Goal: Task Accomplishment & Management: Manage account settings

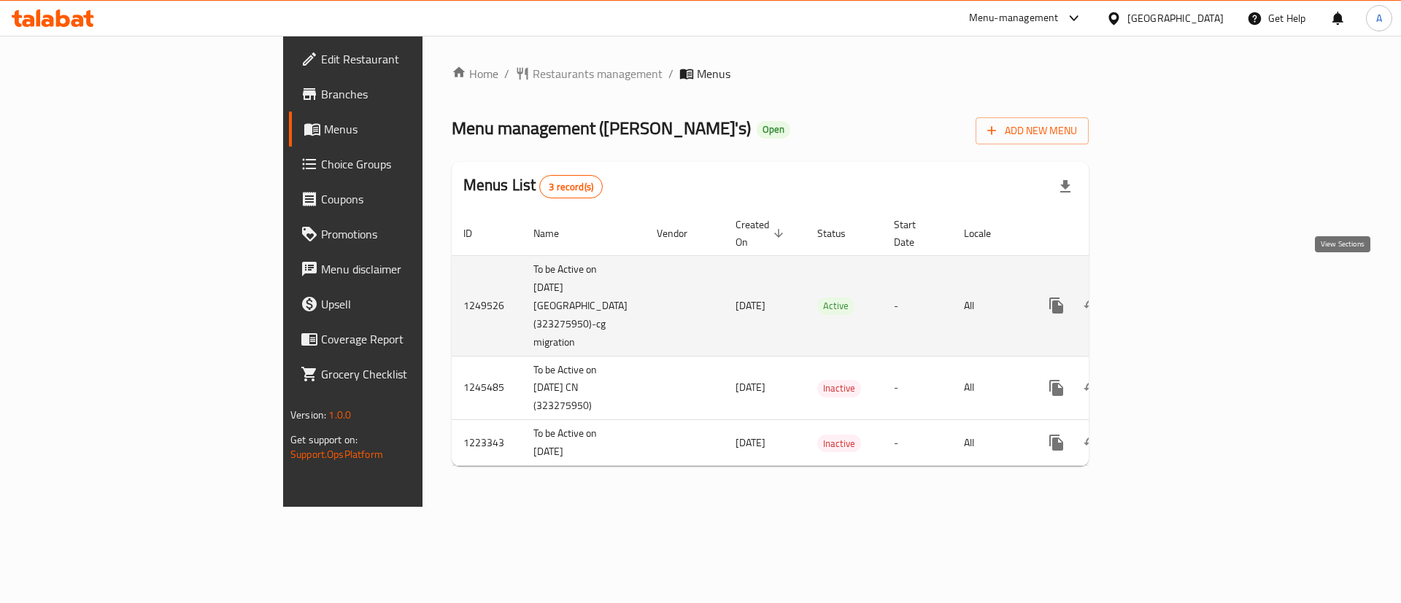
click at [1179, 288] on link "enhanced table" at bounding box center [1161, 305] width 35 height 35
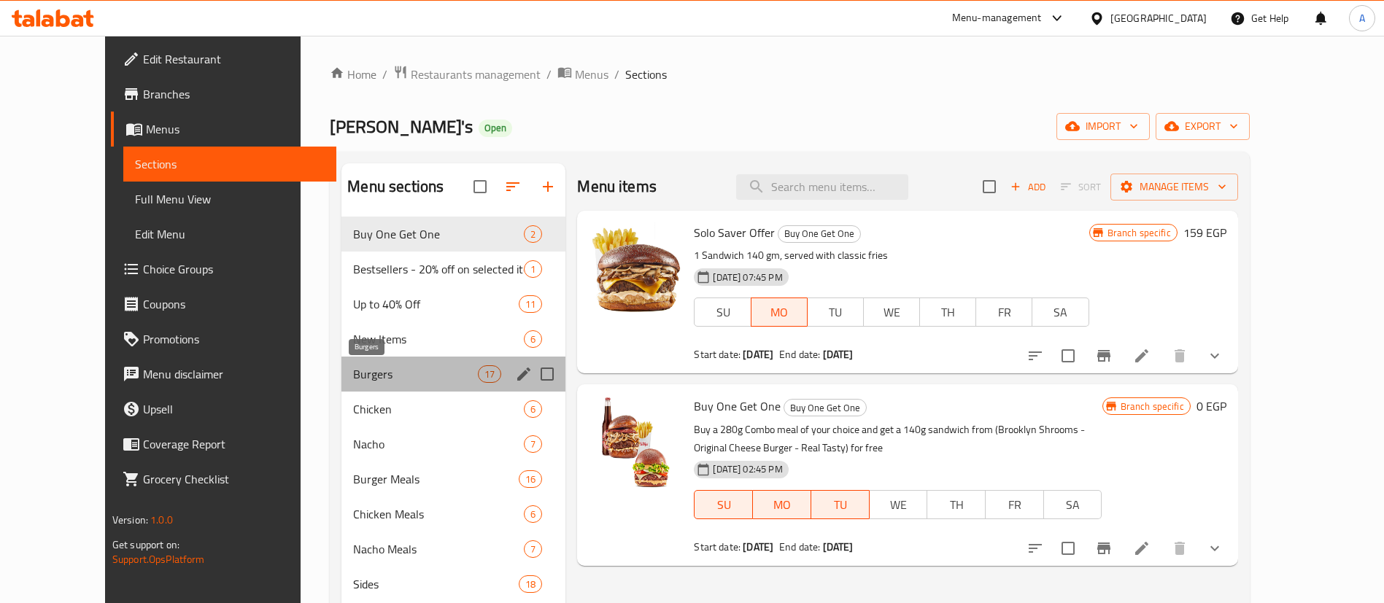
click at [353, 377] on span "Burgers" at bounding box center [415, 375] width 125 height 18
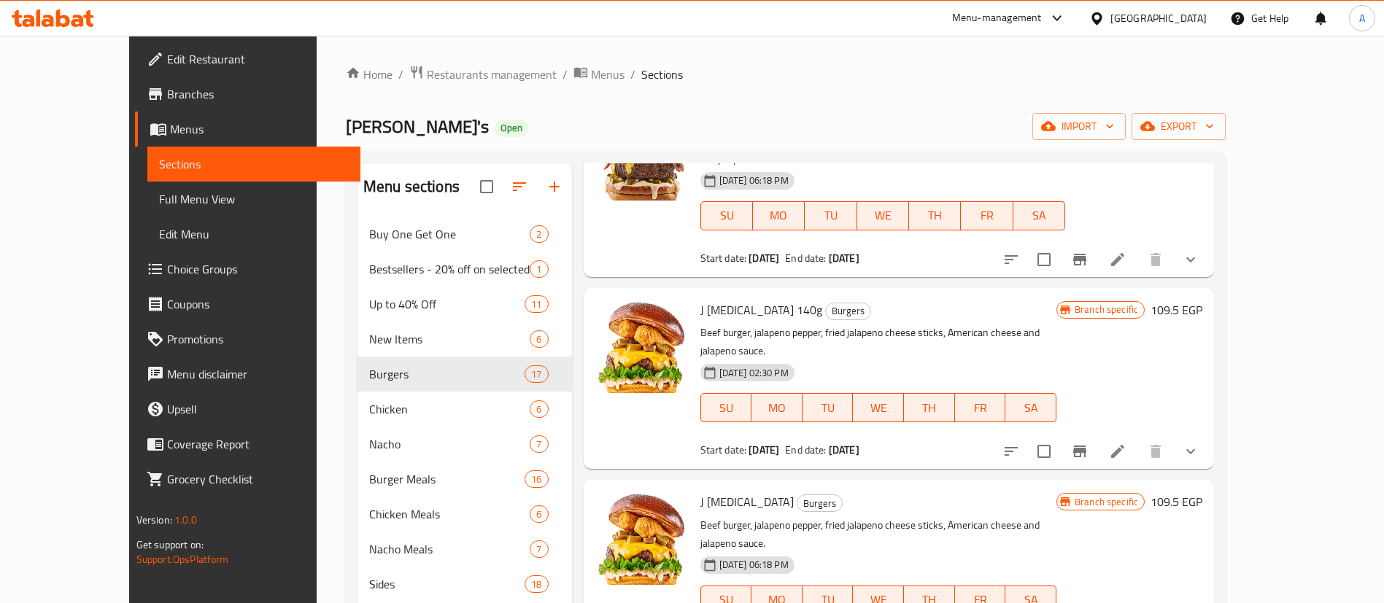
scroll to position [1022, 0]
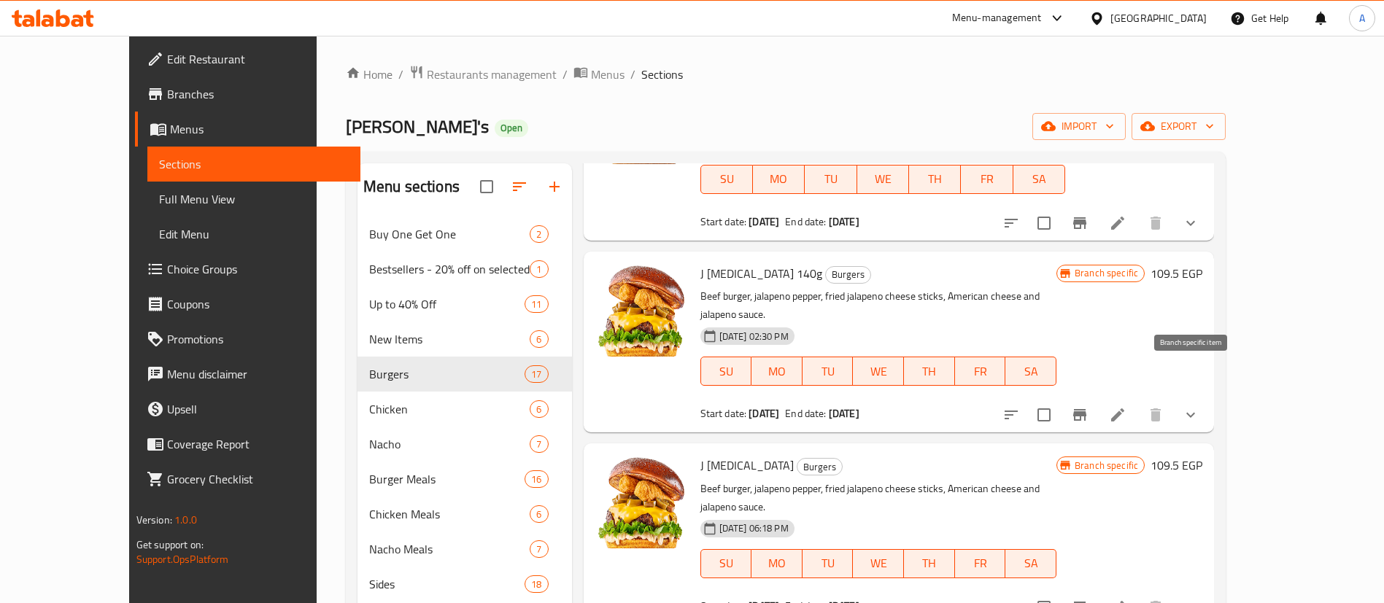
click at [1089, 406] on icon "Branch-specific-item" at bounding box center [1080, 415] width 18 height 18
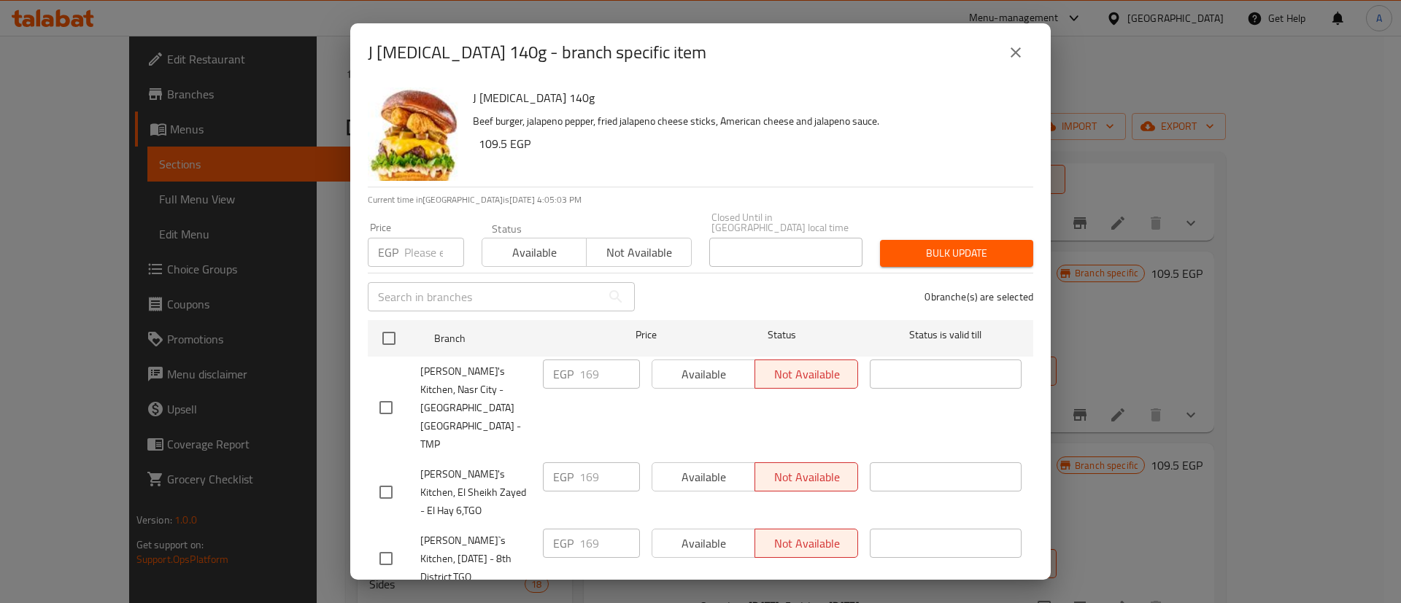
click at [1149, 70] on div "J [MEDICAL_DATA] 140g - branch specific item J [MEDICAL_DATA] 140g Beef burger,…" at bounding box center [700, 301] width 1401 height 603
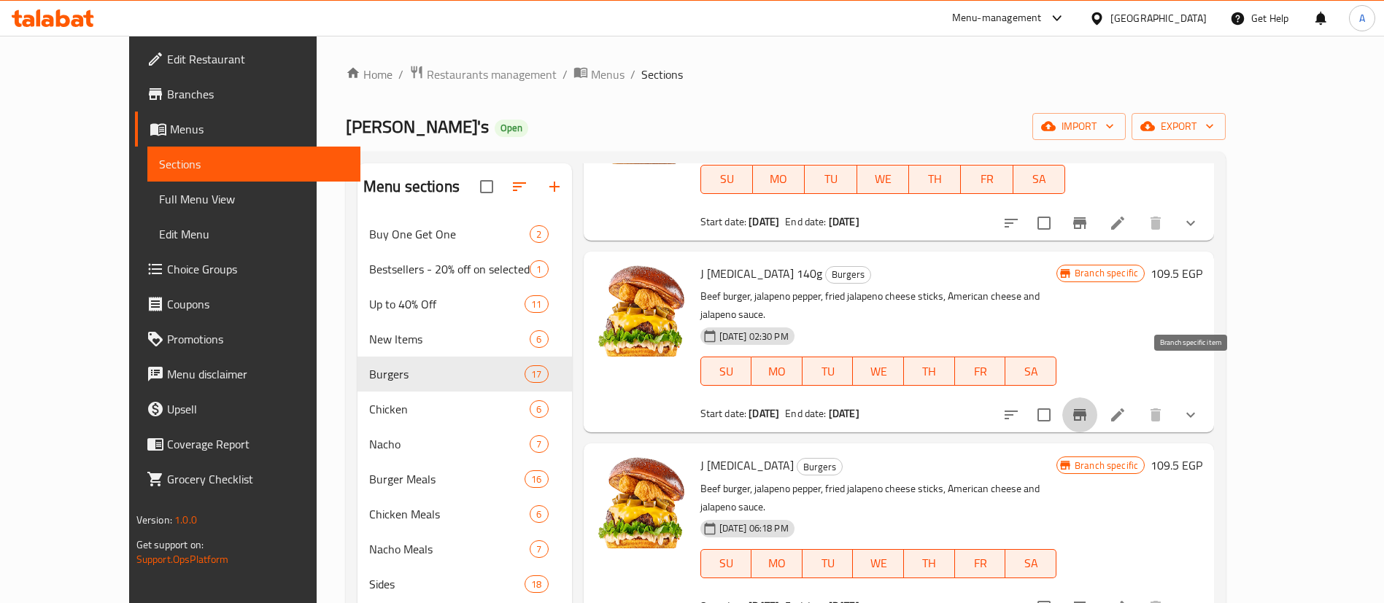
click at [1202, 455] on h6 "109.5 EGP" at bounding box center [1177, 465] width 52 height 20
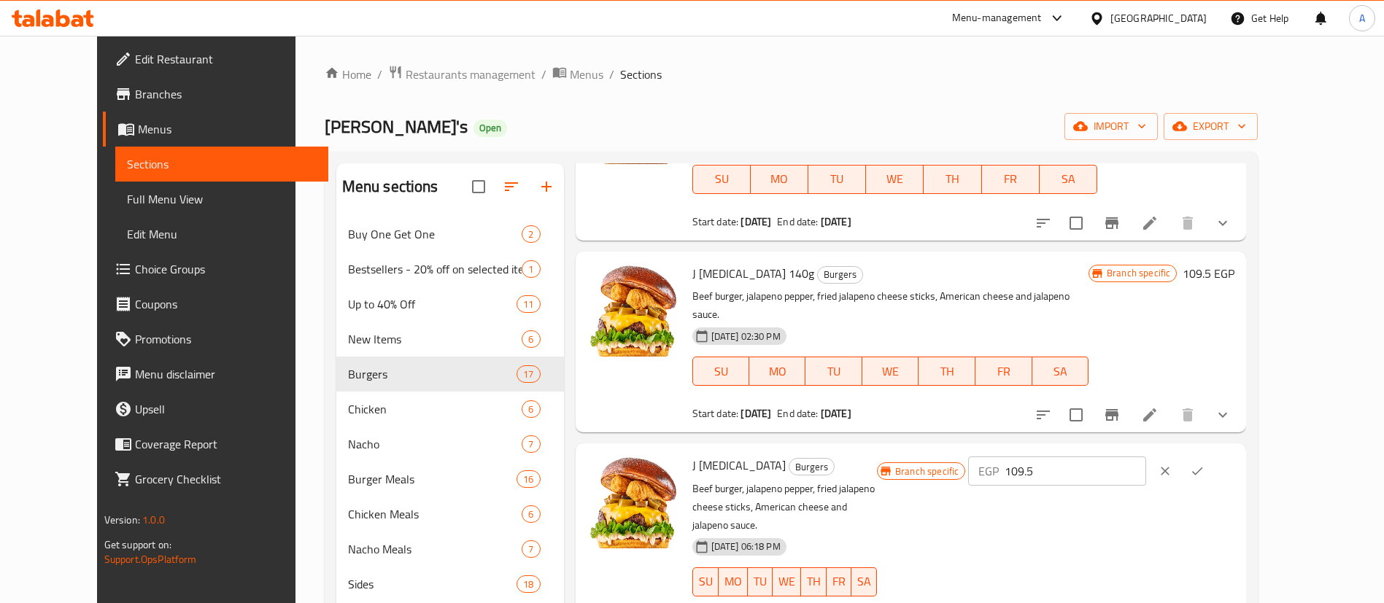
click at [1146, 457] on input "109.5" at bounding box center [1075, 471] width 141 height 29
type input "169"
click at [1205, 464] on icon "ok" at bounding box center [1197, 471] width 15 height 15
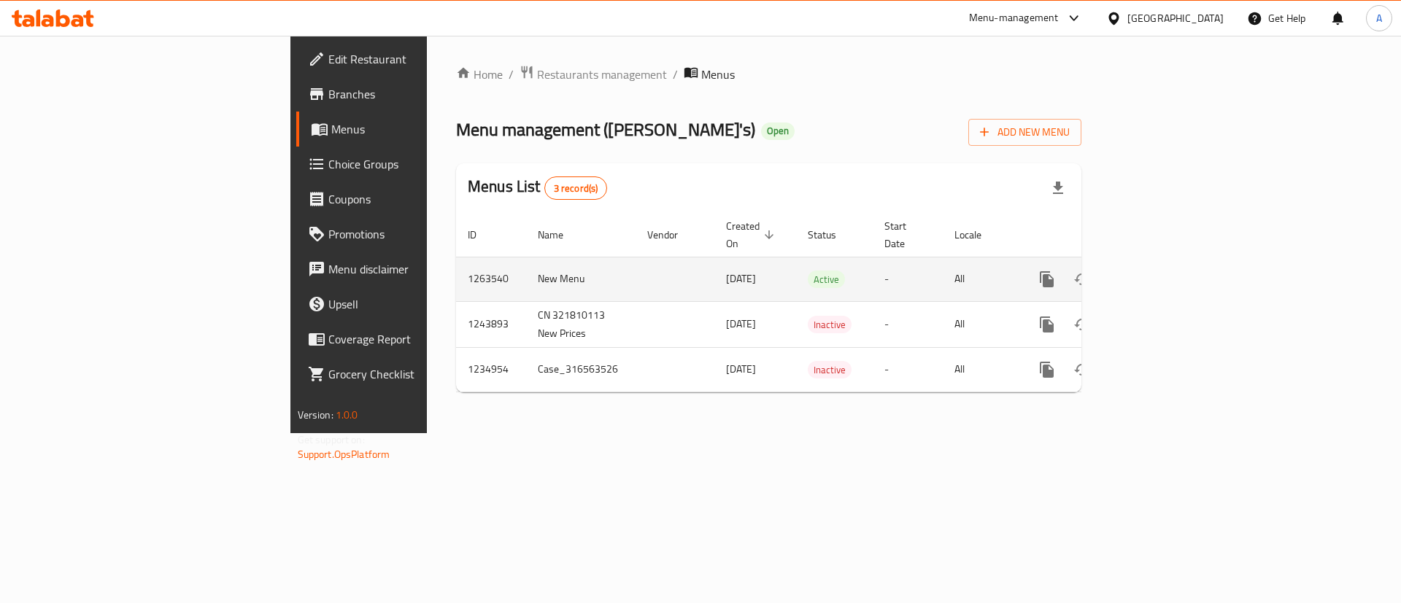
click at [1161, 271] on icon "enhanced table" at bounding box center [1152, 280] width 18 height 18
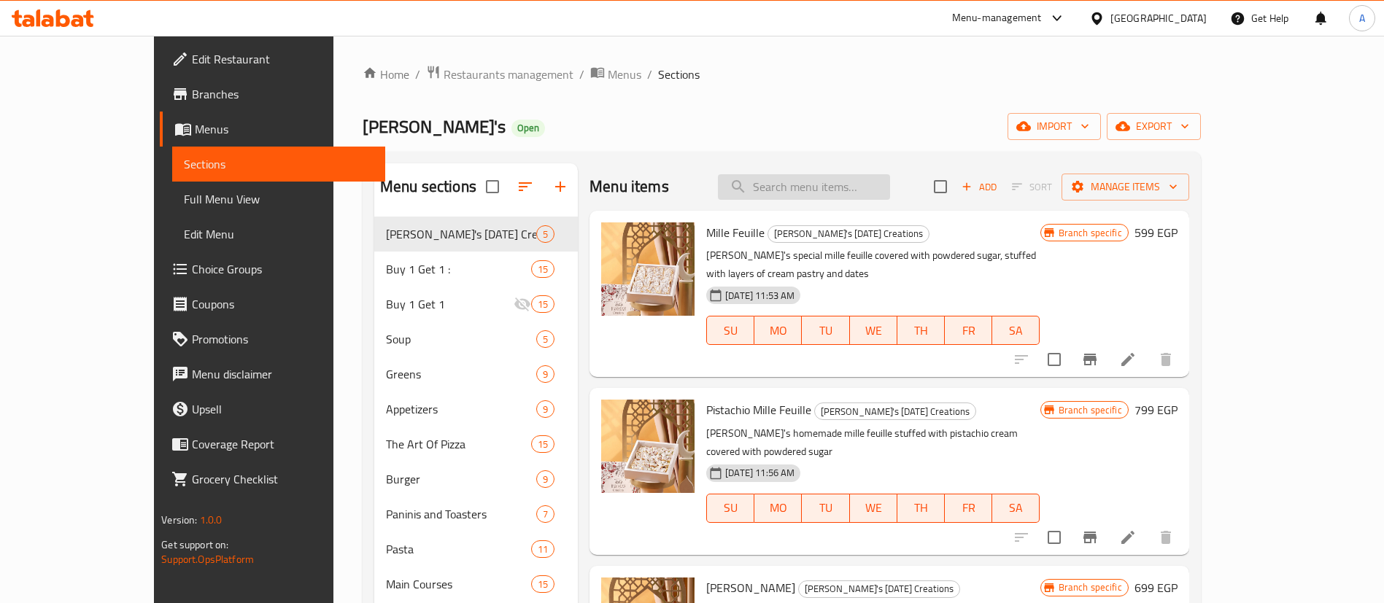
click at [864, 181] on input "search" at bounding box center [804, 187] width 172 height 26
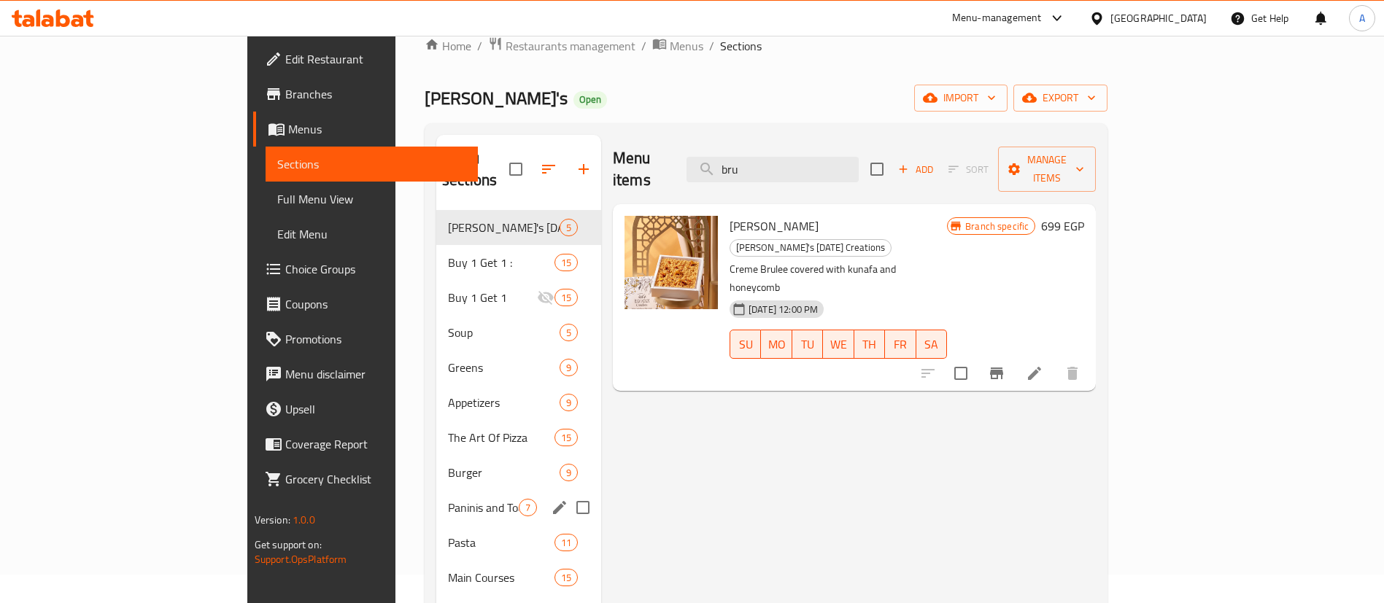
scroll to position [109, 0]
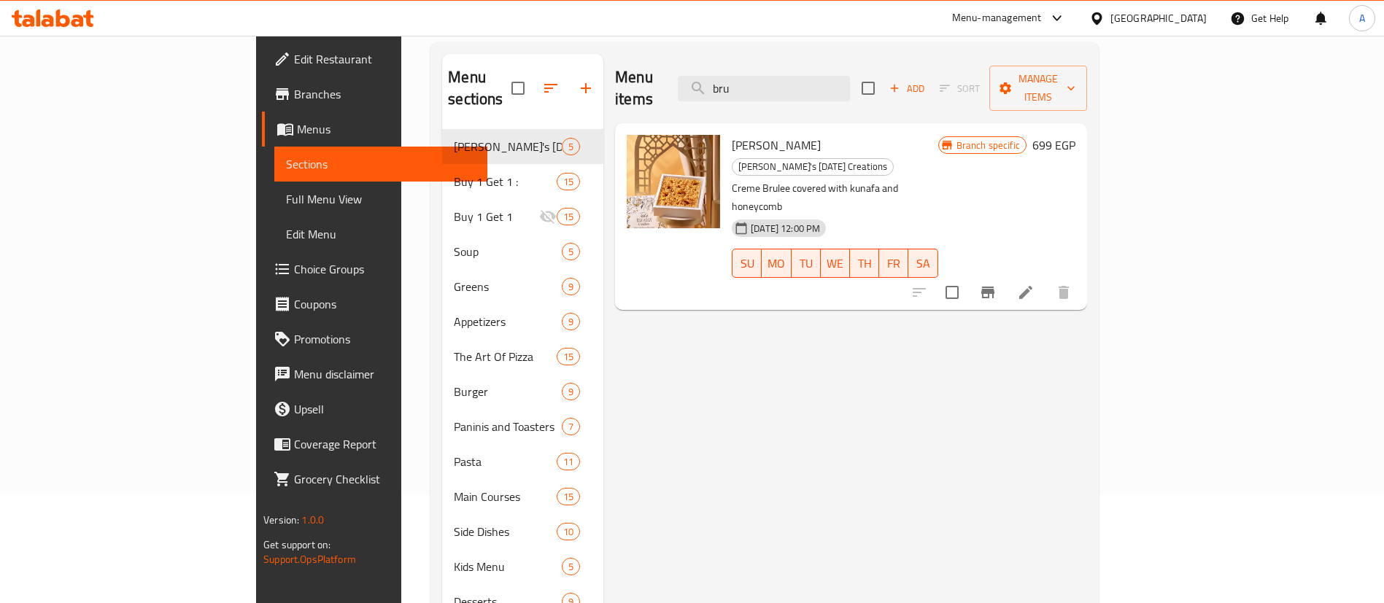
type input "bru"
click at [842, 76] on input "bru" at bounding box center [764, 89] width 172 height 26
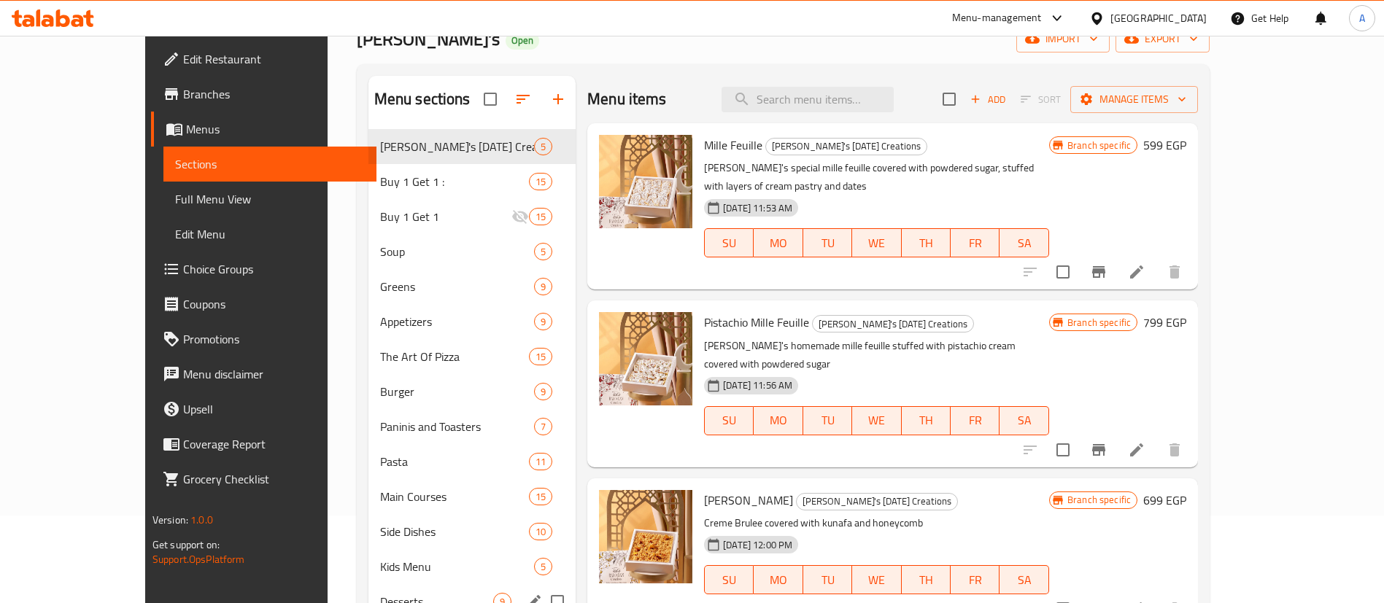
scroll to position [72, 0]
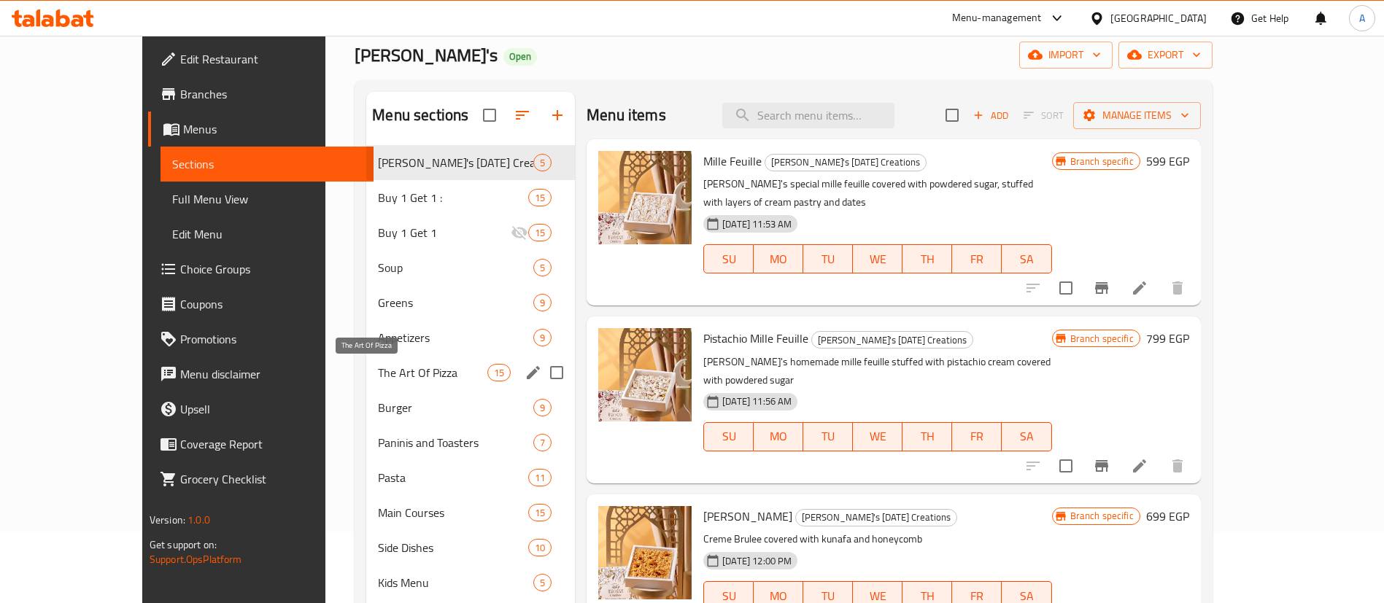
click at [378, 374] on span "The Art Of Pizza" at bounding box center [432, 373] width 109 height 18
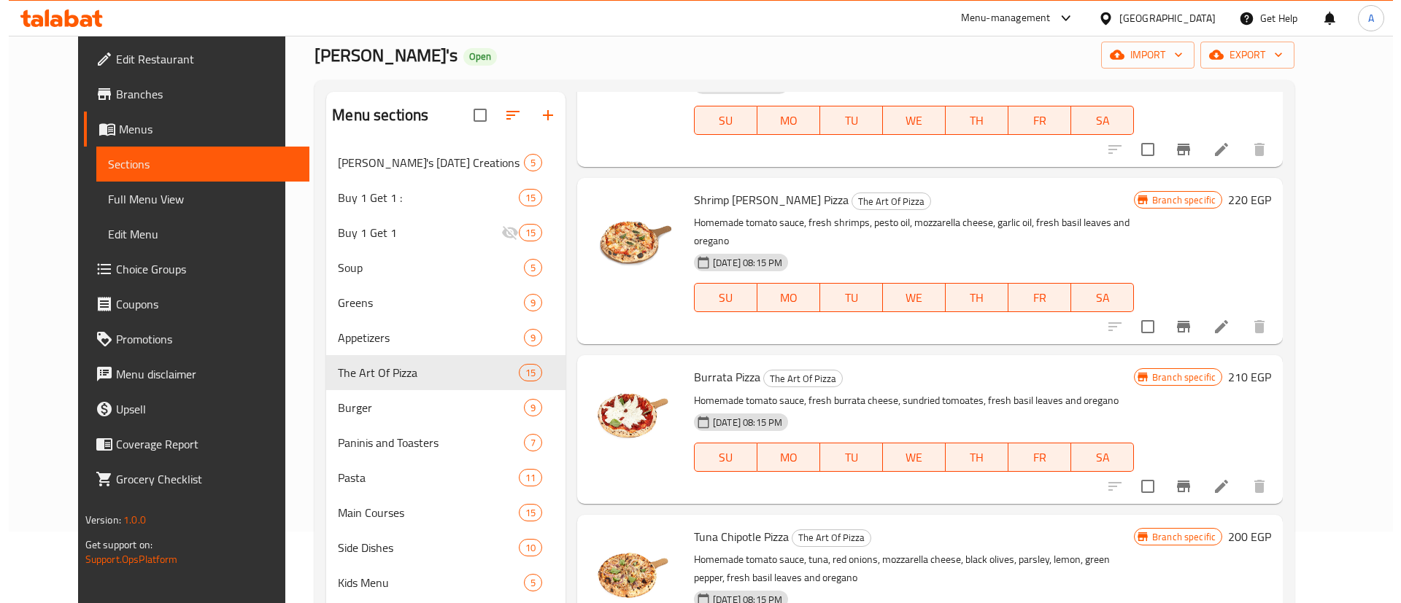
scroll to position [1902, 0]
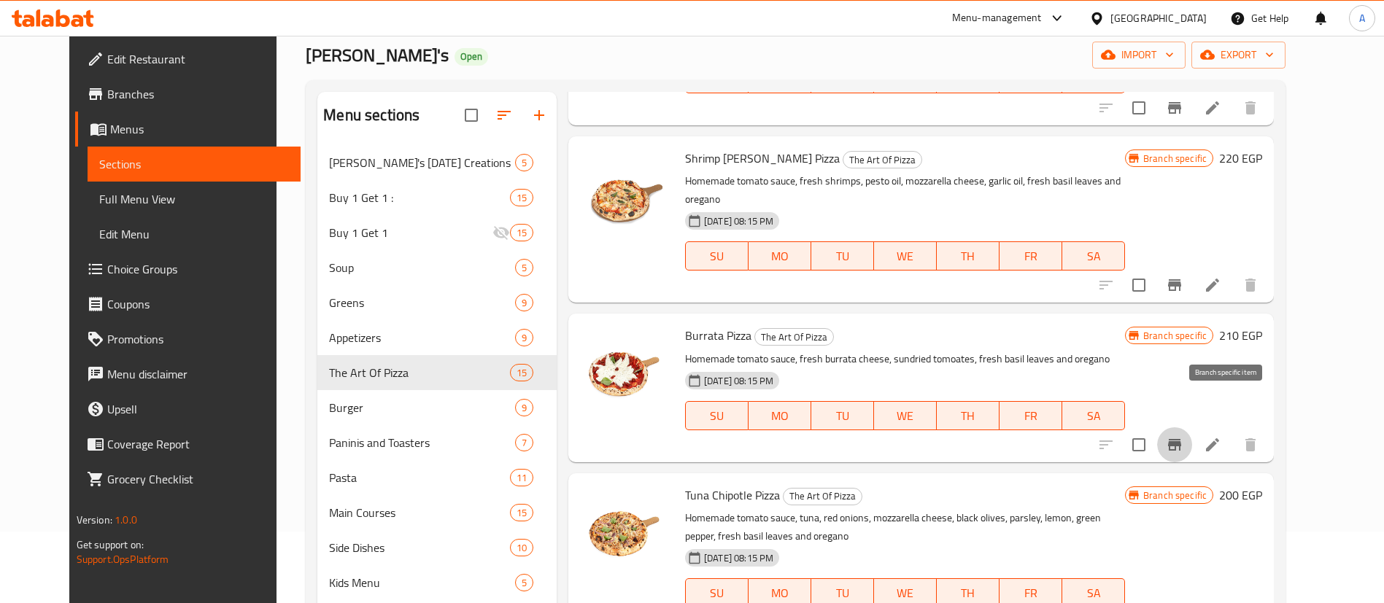
click at [1183, 436] on icon "Branch-specific-item" at bounding box center [1175, 445] width 18 height 18
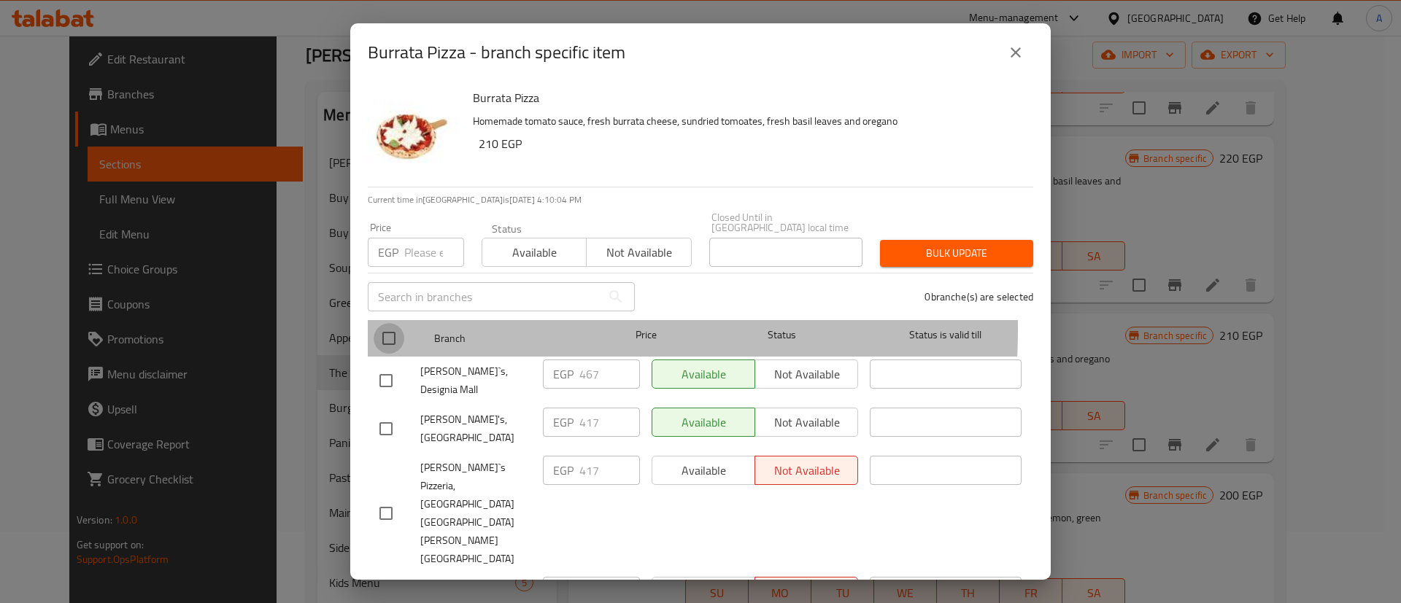
click at [395, 323] on input "checkbox" at bounding box center [389, 338] width 31 height 31
checkbox input "true"
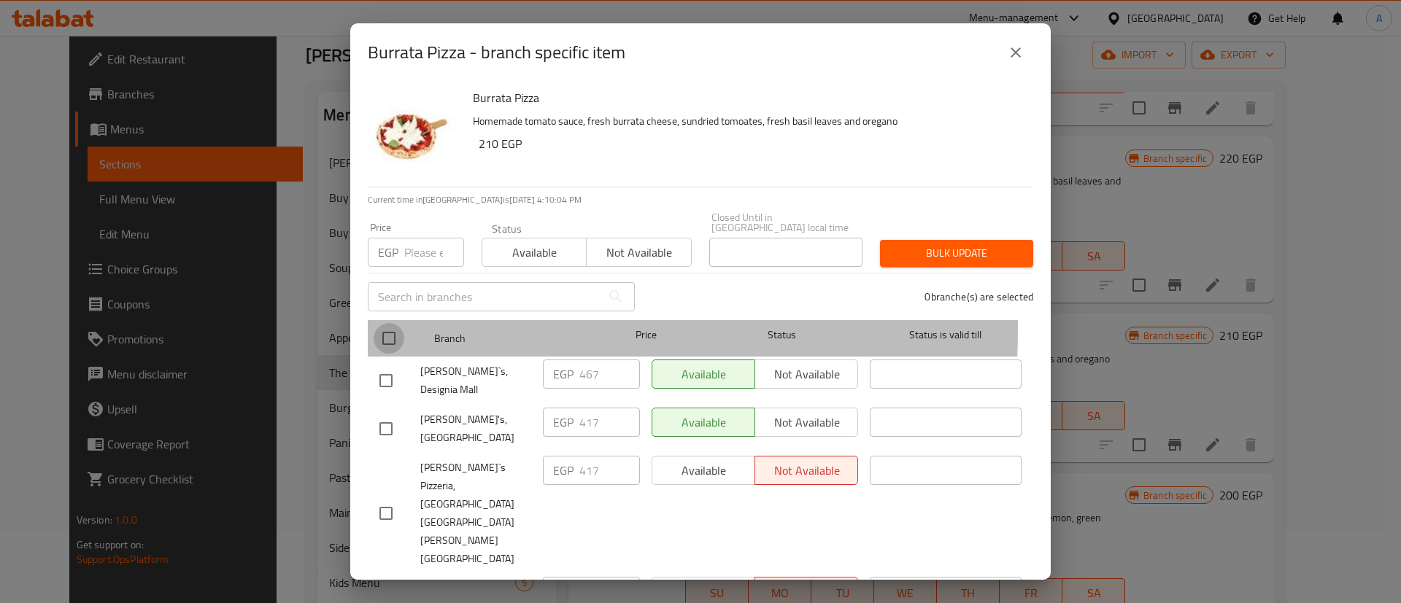
checkbox input "true"
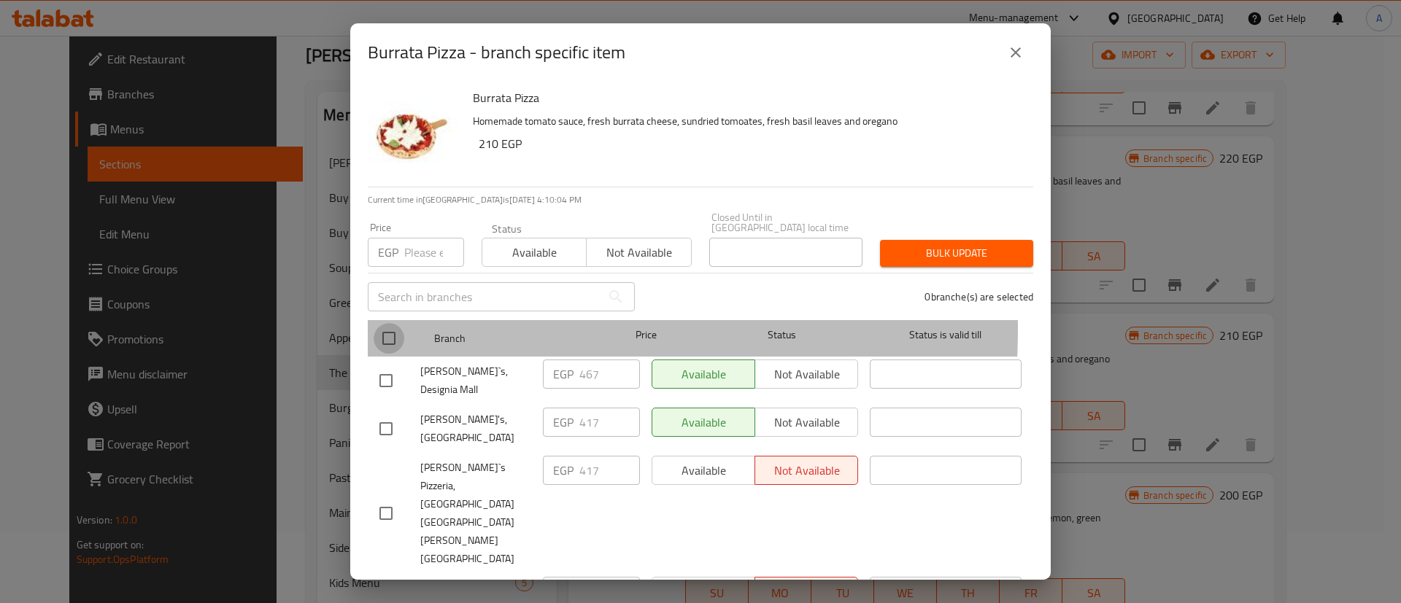
checkbox input "true"
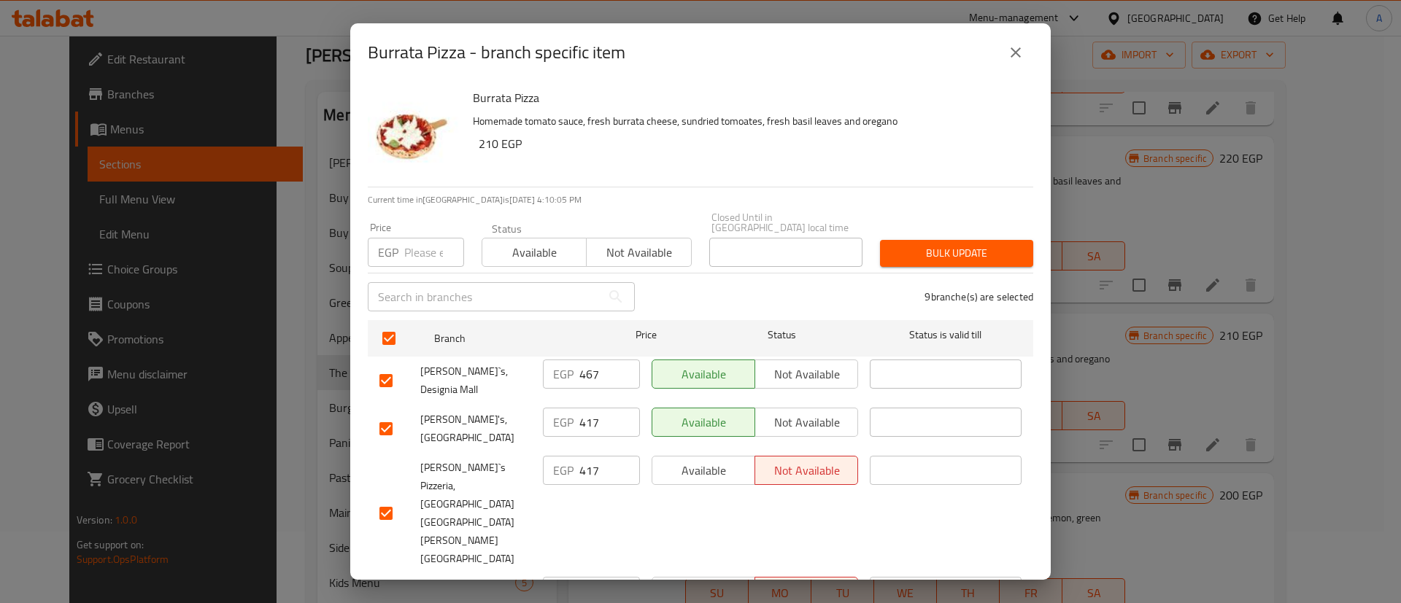
click at [389, 367] on input "checkbox" at bounding box center [386, 381] width 31 height 31
checkbox input "false"
click at [412, 238] on input "number" at bounding box center [434, 252] width 60 height 29
paste input "427.5"
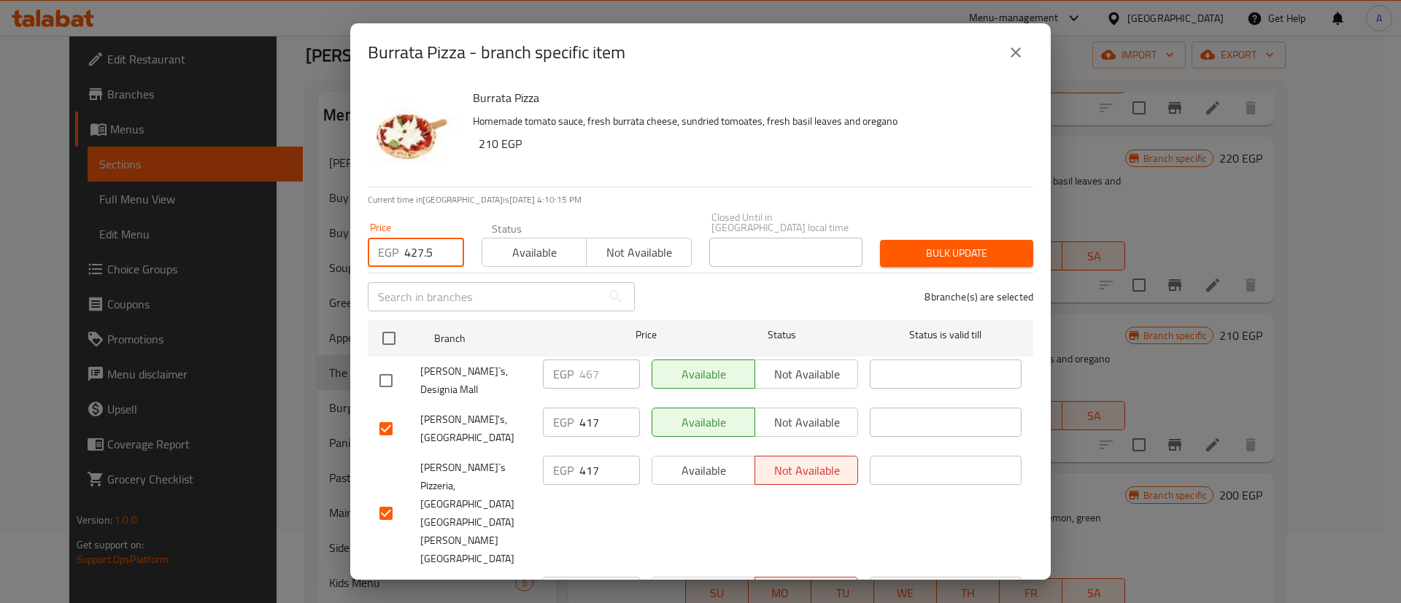
type input "427.5"
click at [937, 244] on span "Bulk update" at bounding box center [957, 253] width 130 height 18
